Goal: Feedback & Contribution: Submit feedback/report problem

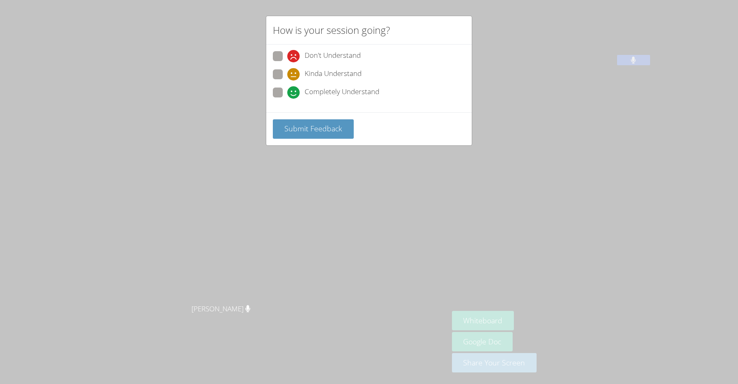
click at [287, 99] on span at bounding box center [287, 99] width 0 height 0
click at [287, 88] on input "Completely Understand" at bounding box center [290, 90] width 7 height 7
radio input "true"
click at [294, 127] on span "Submit Feedback" at bounding box center [313, 128] width 58 height 10
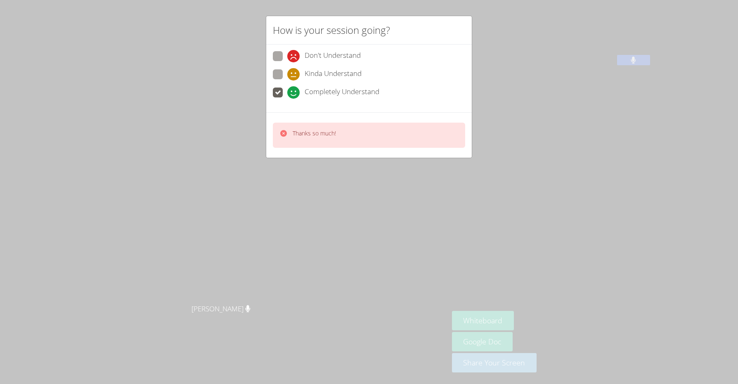
click at [489, 203] on div "How is your session going? Don't Understand Kinda Understand Completely Underst…" at bounding box center [369, 192] width 738 height 384
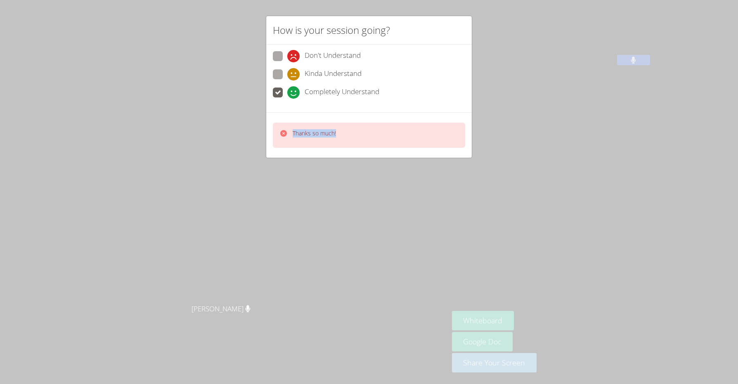
click at [489, 203] on div "How is your session going? Don't Understand Kinda Understand Completely Underst…" at bounding box center [369, 192] width 738 height 384
